Goal: Task Accomplishment & Management: Use online tool/utility

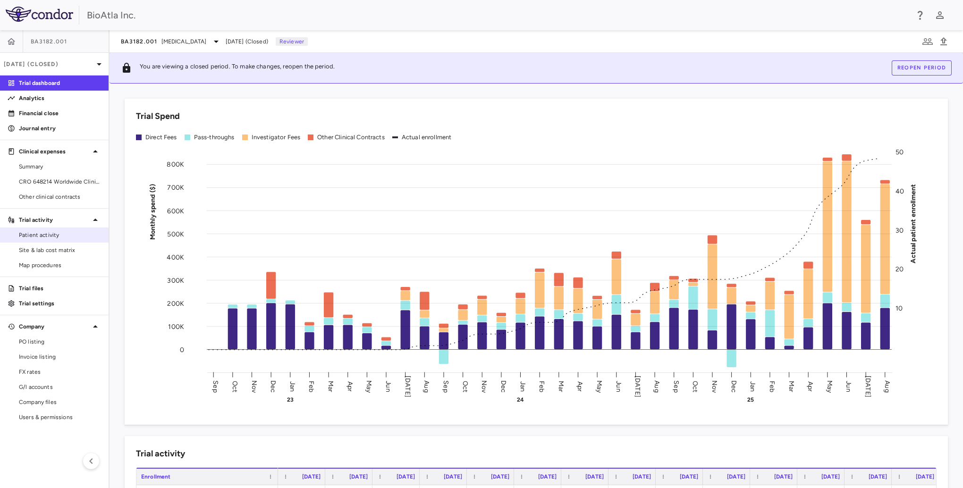
click at [39, 232] on span "Patient activity" at bounding box center [60, 235] width 82 height 8
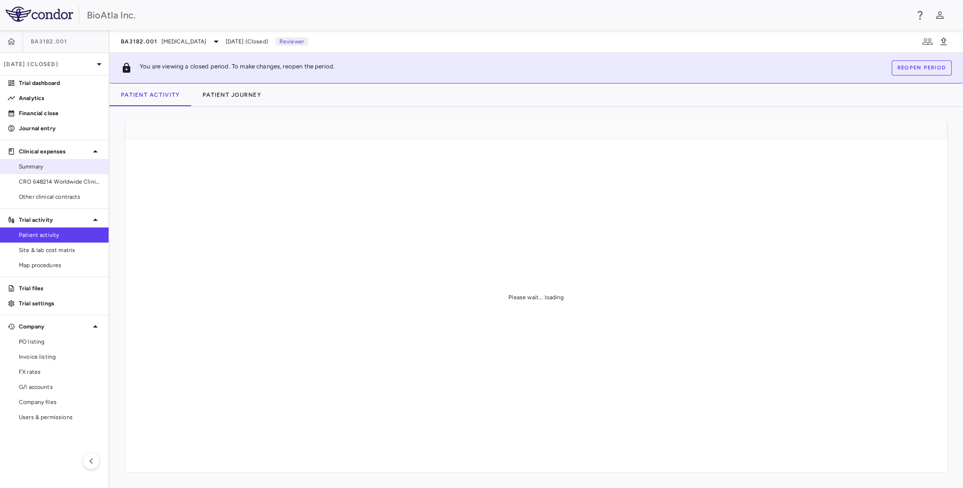
click at [45, 169] on span "Summary" at bounding box center [60, 166] width 82 height 8
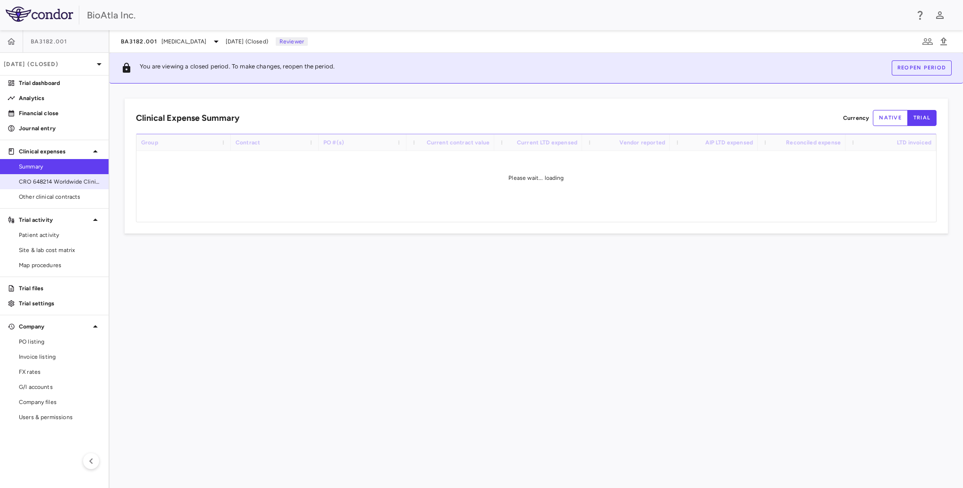
click at [66, 182] on span "CRO 648214 Worldwide Clinical Trials Holdings, Inc." at bounding box center [60, 182] width 82 height 8
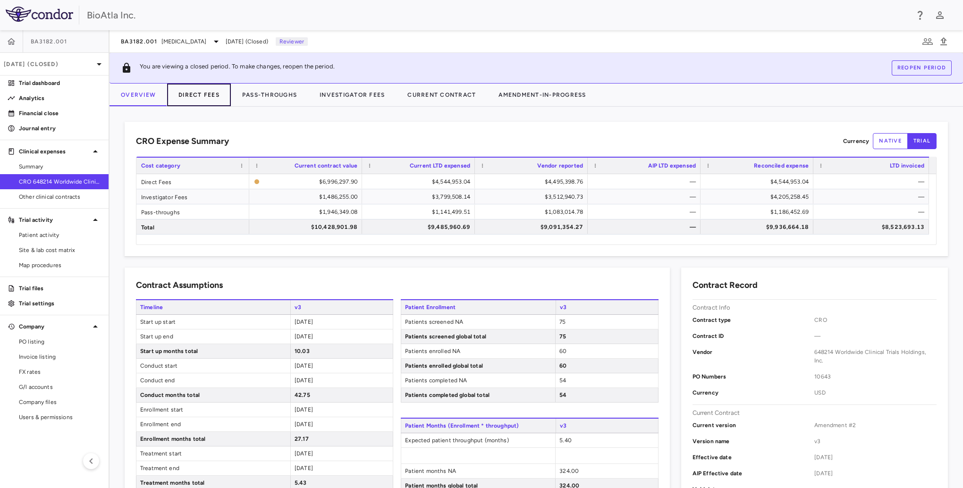
click at [209, 92] on button "Direct Fees" at bounding box center [199, 95] width 64 height 23
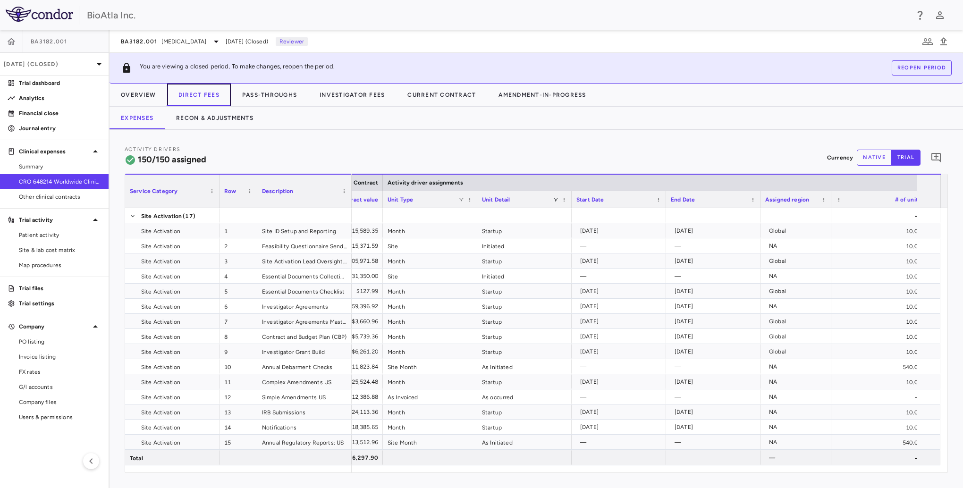
scroll to position [0, 716]
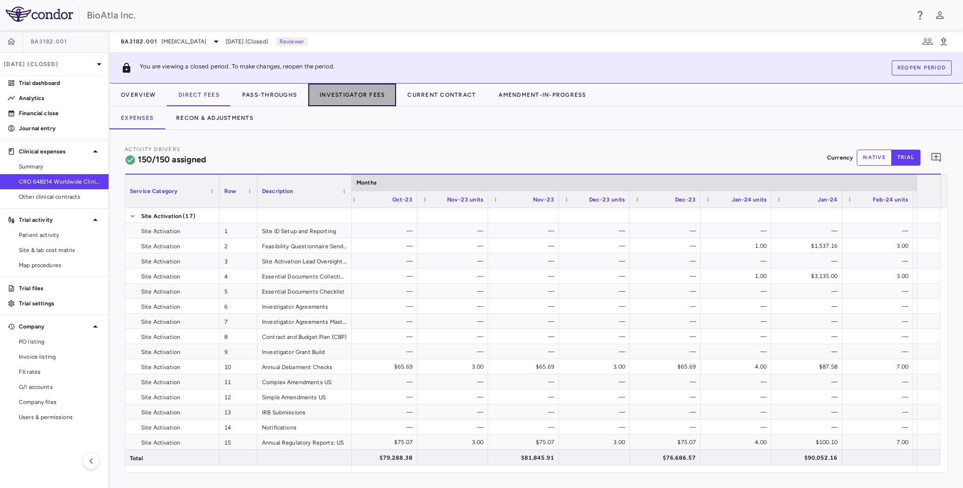
click at [365, 93] on button "Investigator Fees" at bounding box center [352, 95] width 88 height 23
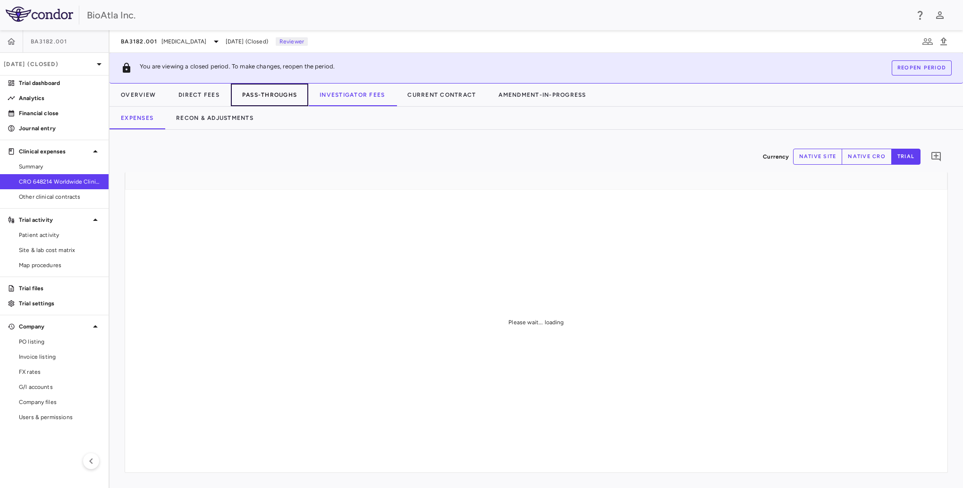
click at [262, 96] on button "Pass-Throughs" at bounding box center [269, 95] width 77 height 23
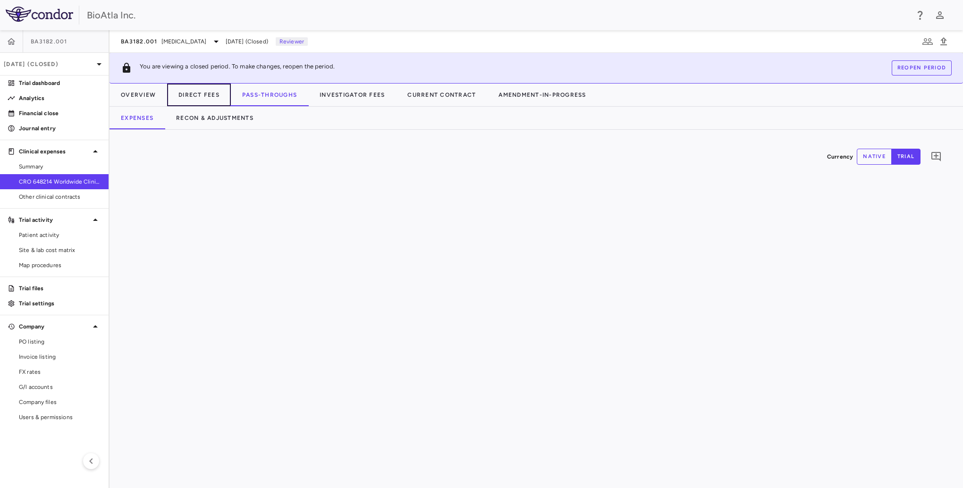
drag, startPoint x: 198, startPoint y: 90, endPoint x: 233, endPoint y: 92, distance: 35.0
click at [198, 89] on button "Direct Fees" at bounding box center [199, 95] width 64 height 23
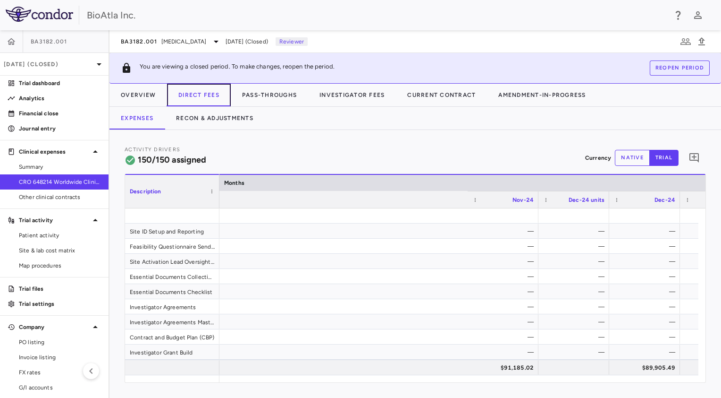
scroll to position [0, 5603]
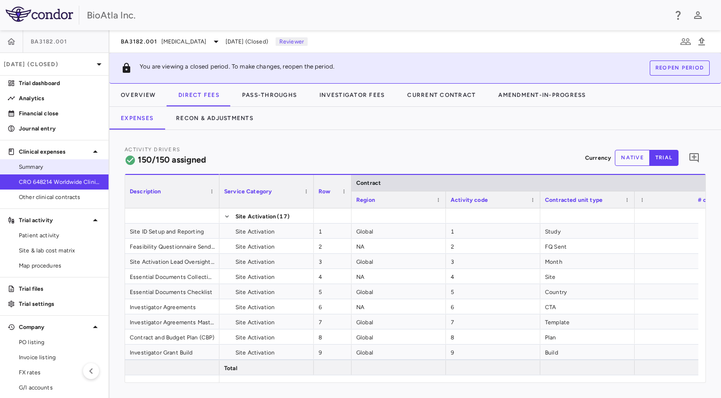
click at [34, 167] on span "Summary" at bounding box center [60, 166] width 82 height 8
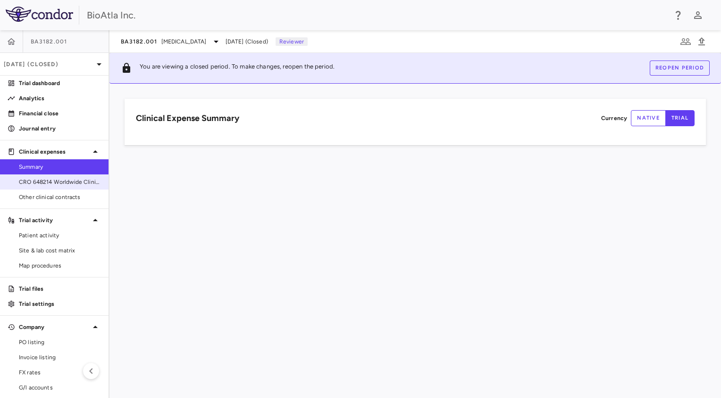
click at [45, 181] on span "CRO 648214 Worldwide Clinical Trials Holdings, Inc." at bounding box center [60, 182] width 82 height 8
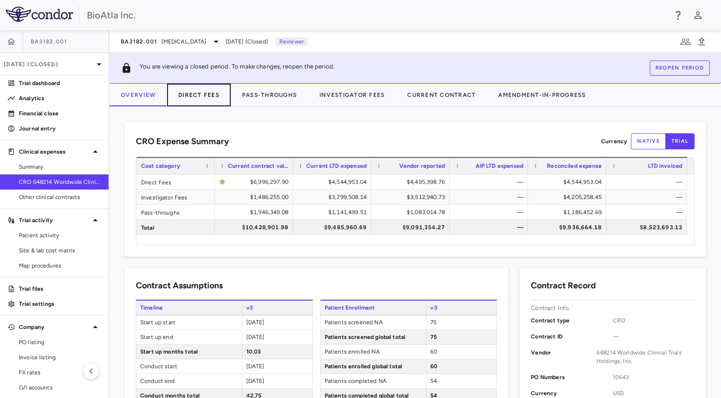
click at [191, 96] on button "Direct Fees" at bounding box center [199, 95] width 64 height 23
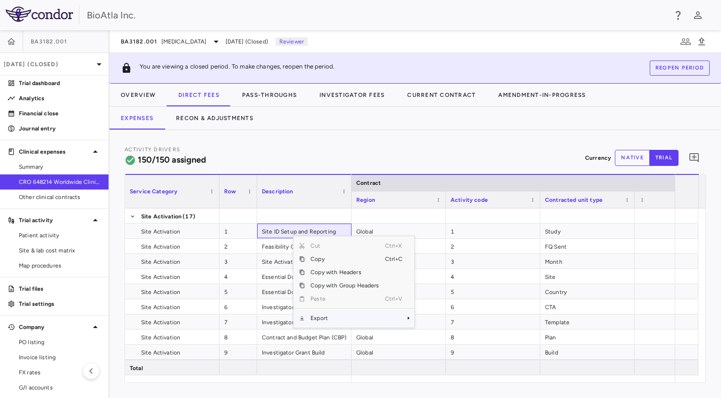
click at [328, 316] on span "Export" at bounding box center [345, 317] width 80 height 13
click at [447, 335] on span "Excel Export" at bounding box center [445, 333] width 44 height 13
drag, startPoint x: 381, startPoint y: 41, endPoint x: 311, endPoint y: 45, distance: 70.5
click at [381, 41] on div "BA3182.001 [MEDICAL_DATA] [DATE] (Closed) Reviewer" at bounding box center [416, 41] width 612 height 23
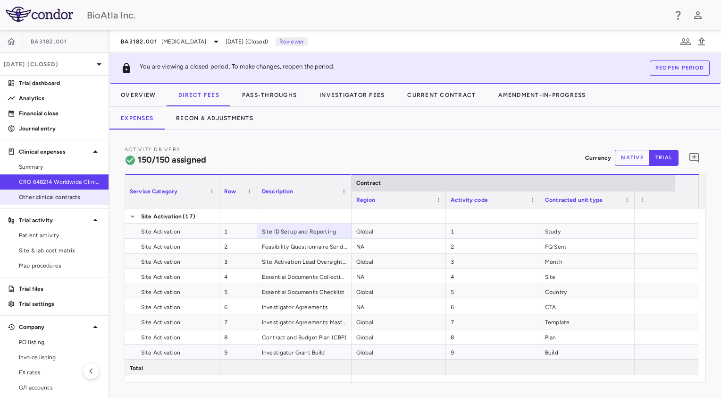
click at [38, 197] on span "Other clinical contracts" at bounding box center [60, 197] width 82 height 8
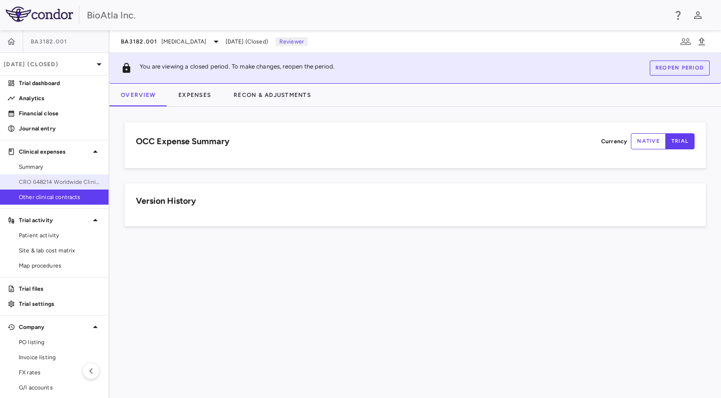
click at [39, 178] on span "CRO 648214 Worldwide Clinical Trials Holdings, Inc." at bounding box center [60, 182] width 82 height 8
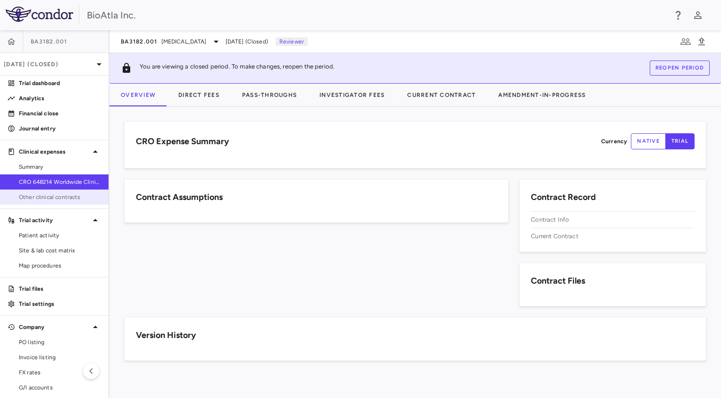
click at [34, 196] on span "Other clinical contracts" at bounding box center [60, 197] width 82 height 8
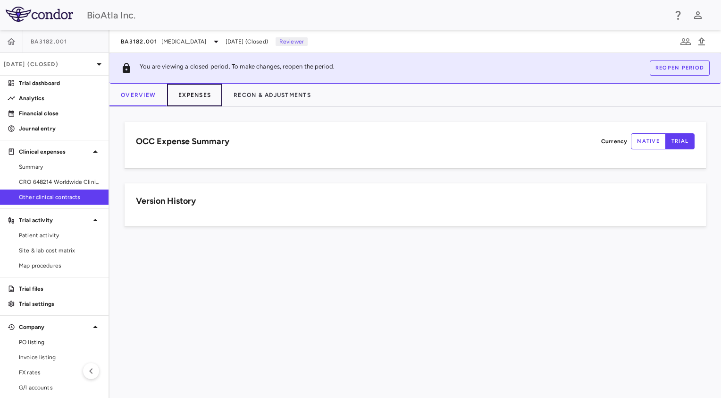
click at [187, 95] on button "Expenses" at bounding box center [194, 95] width 55 height 23
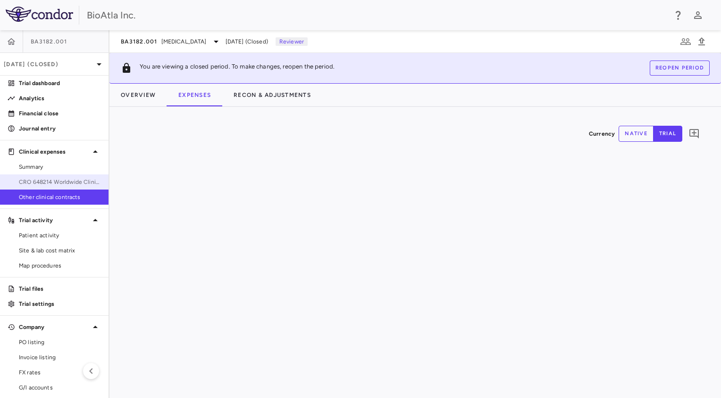
click at [59, 178] on span "CRO 648214 Worldwide Clinical Trials Holdings, Inc." at bounding box center [60, 182] width 82 height 8
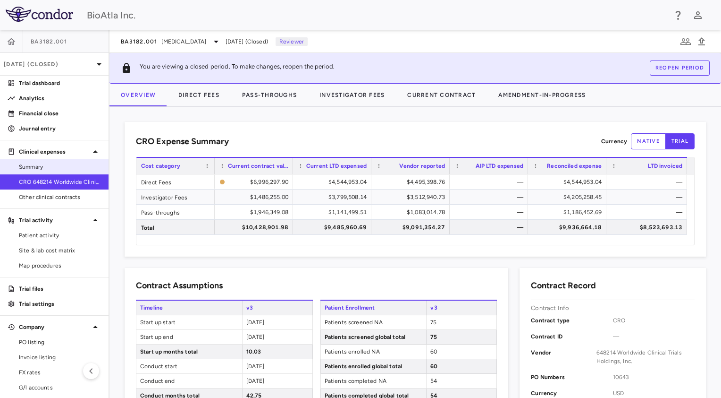
click at [36, 166] on span "Summary" at bounding box center [60, 166] width 82 height 8
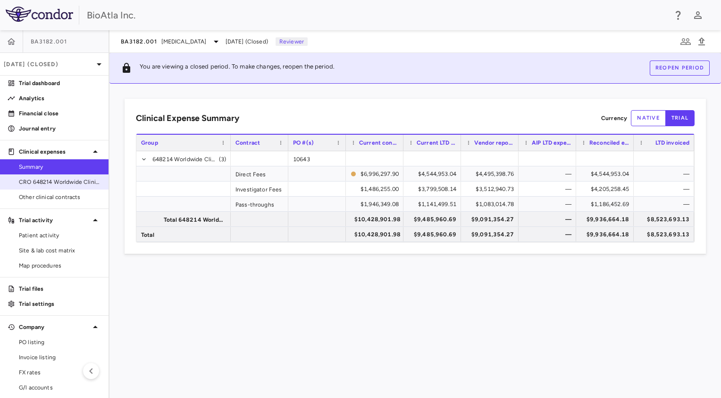
click at [32, 175] on link "CRO 648214 Worldwide Clinical Trials Holdings, Inc." at bounding box center [54, 182] width 109 height 14
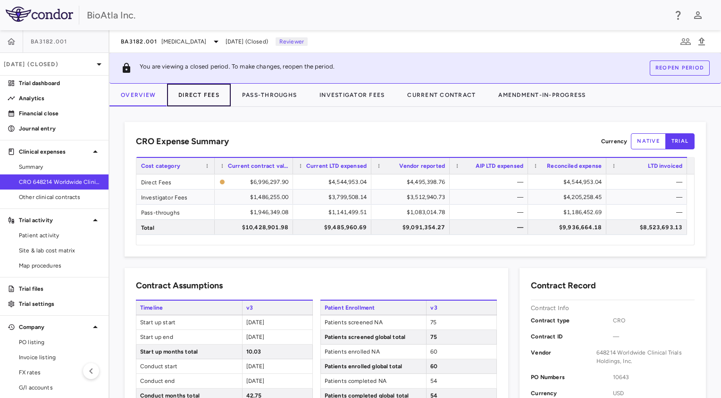
click at [195, 93] on button "Direct Fees" at bounding box center [199, 95] width 64 height 23
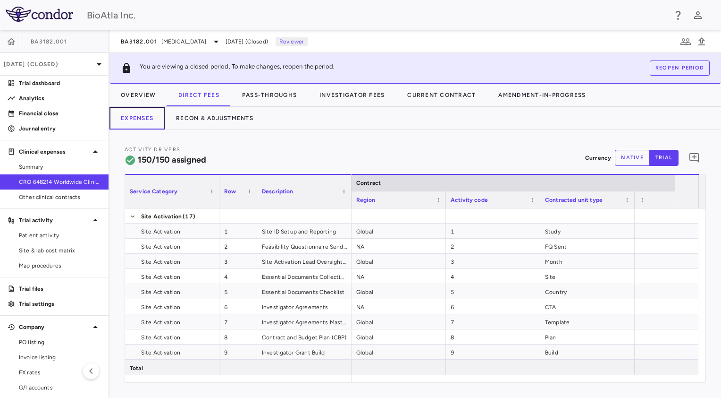
click at [149, 126] on button "Expenses" at bounding box center [137, 118] width 55 height 23
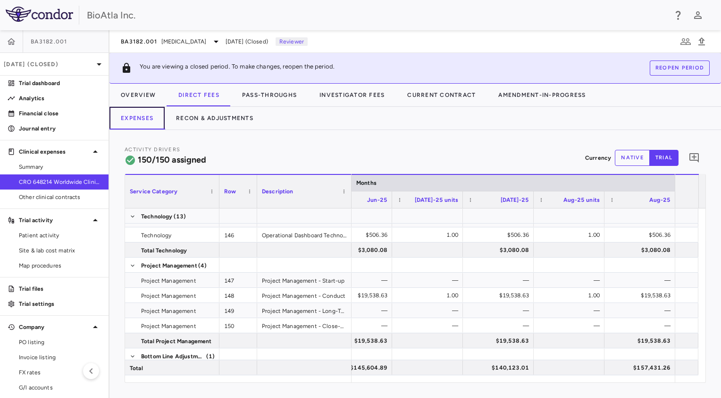
scroll to position [2582, 0]
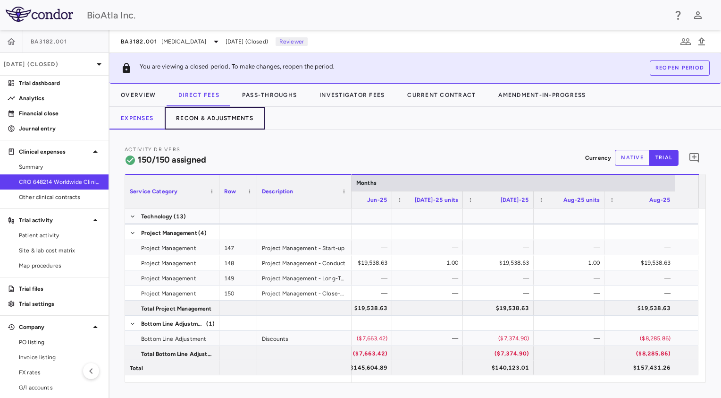
click at [218, 117] on button "Recon & Adjustments" at bounding box center [215, 118] width 100 height 23
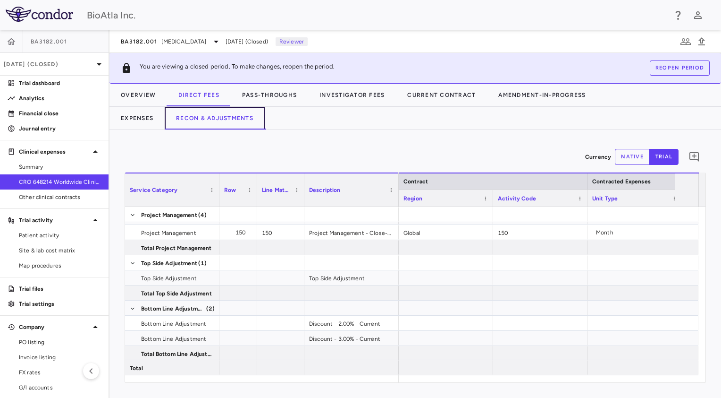
scroll to position [0, 130]
click at [211, 94] on button "Direct Fees" at bounding box center [199, 95] width 64 height 23
drag, startPoint x: 20, startPoint y: 196, endPoint x: 26, endPoint y: 190, distance: 8.4
click at [20, 196] on span "Other clinical contracts" at bounding box center [60, 197] width 82 height 8
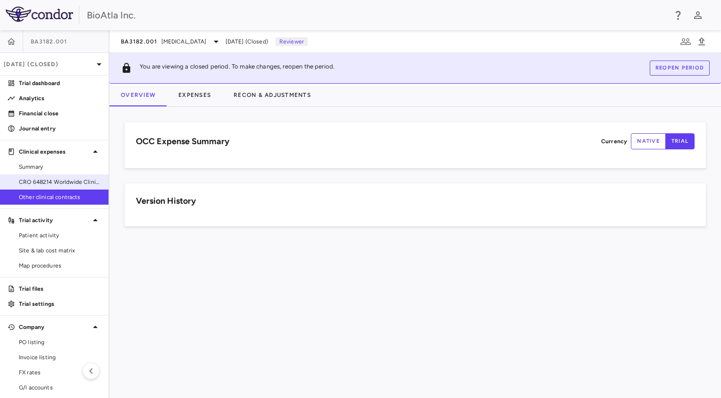
click at [46, 180] on span "CRO 648214 Worldwide Clinical Trials Holdings, Inc." at bounding box center [60, 182] width 82 height 8
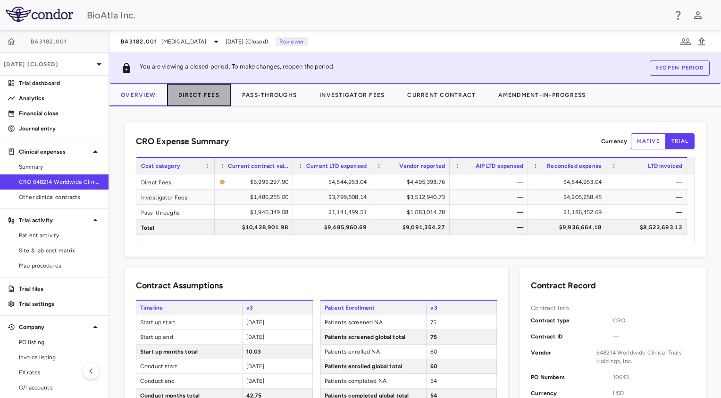
click at [193, 90] on button "Direct Fees" at bounding box center [199, 95] width 64 height 23
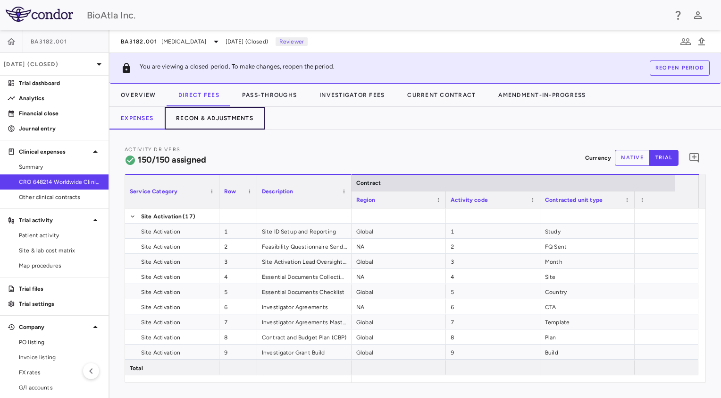
click at [234, 113] on button "Recon & Adjustments" at bounding box center [215, 118] width 100 height 23
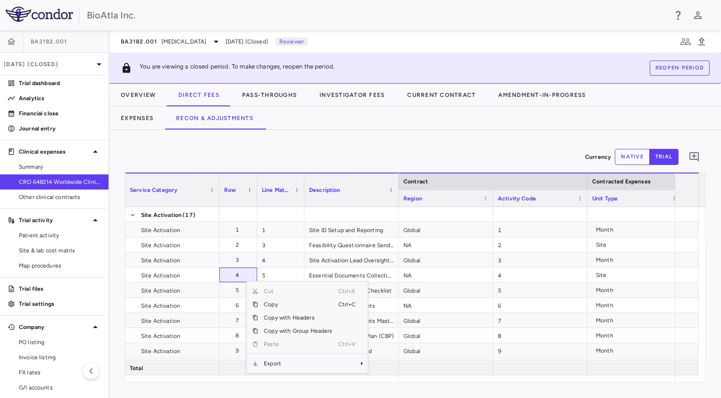
click at [284, 358] on span "Export" at bounding box center [298, 362] width 80 height 13
click at [399, 373] on span "Excel Export" at bounding box center [399, 372] width 44 height 13
